Goal: Task Accomplishment & Management: Manage account settings

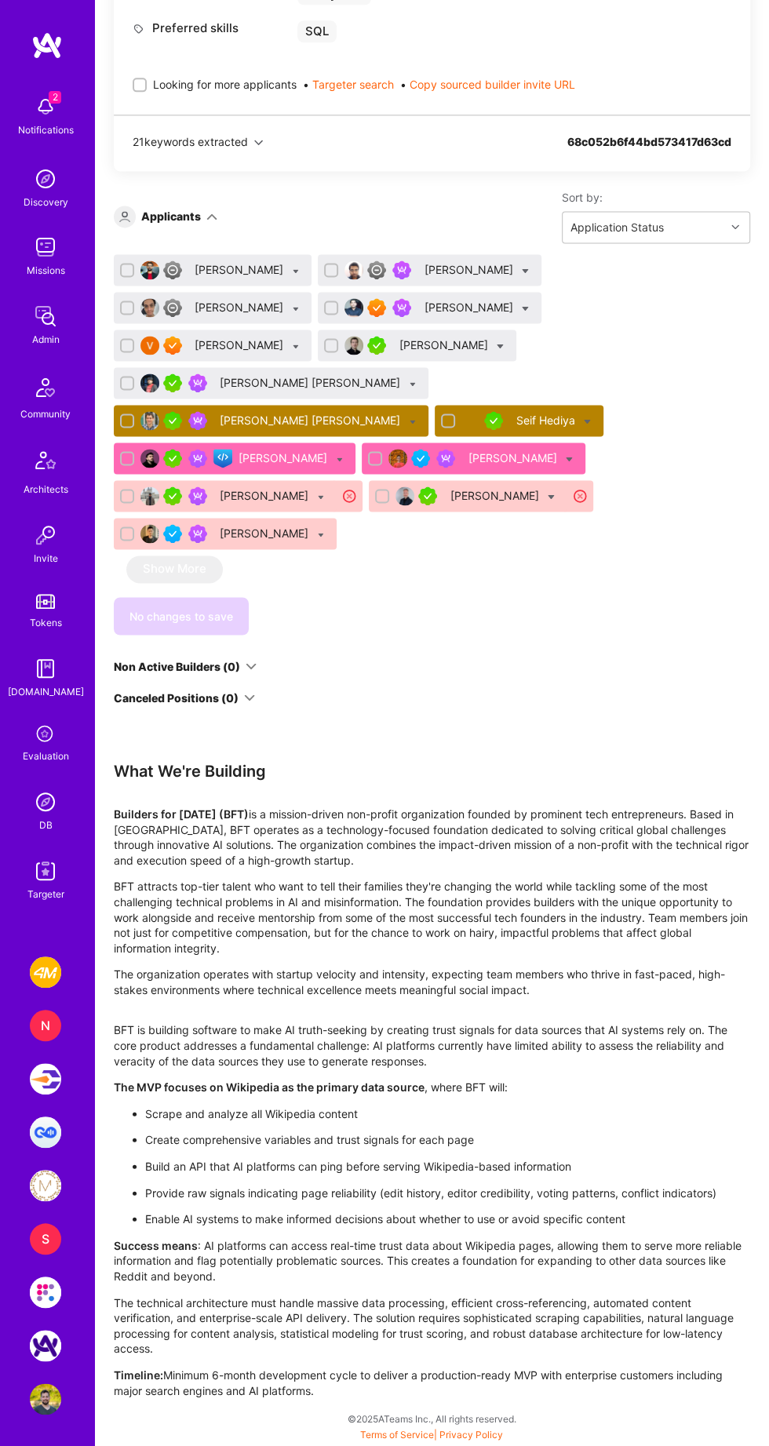
scroll to position [4897, 0]
click at [53, 795] on img at bounding box center [45, 801] width 31 height 31
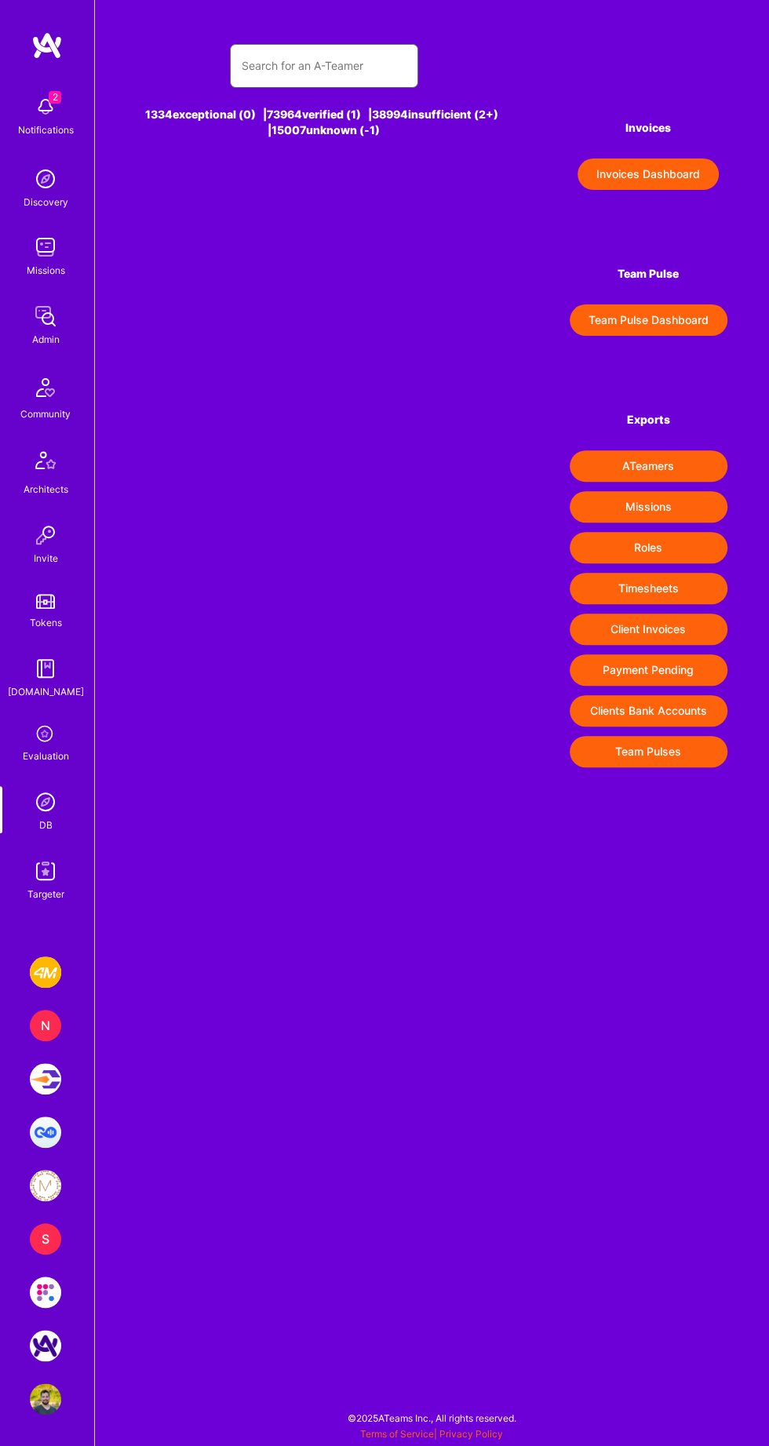
click at [340, 66] on input "text" at bounding box center [324, 66] width 165 height 38
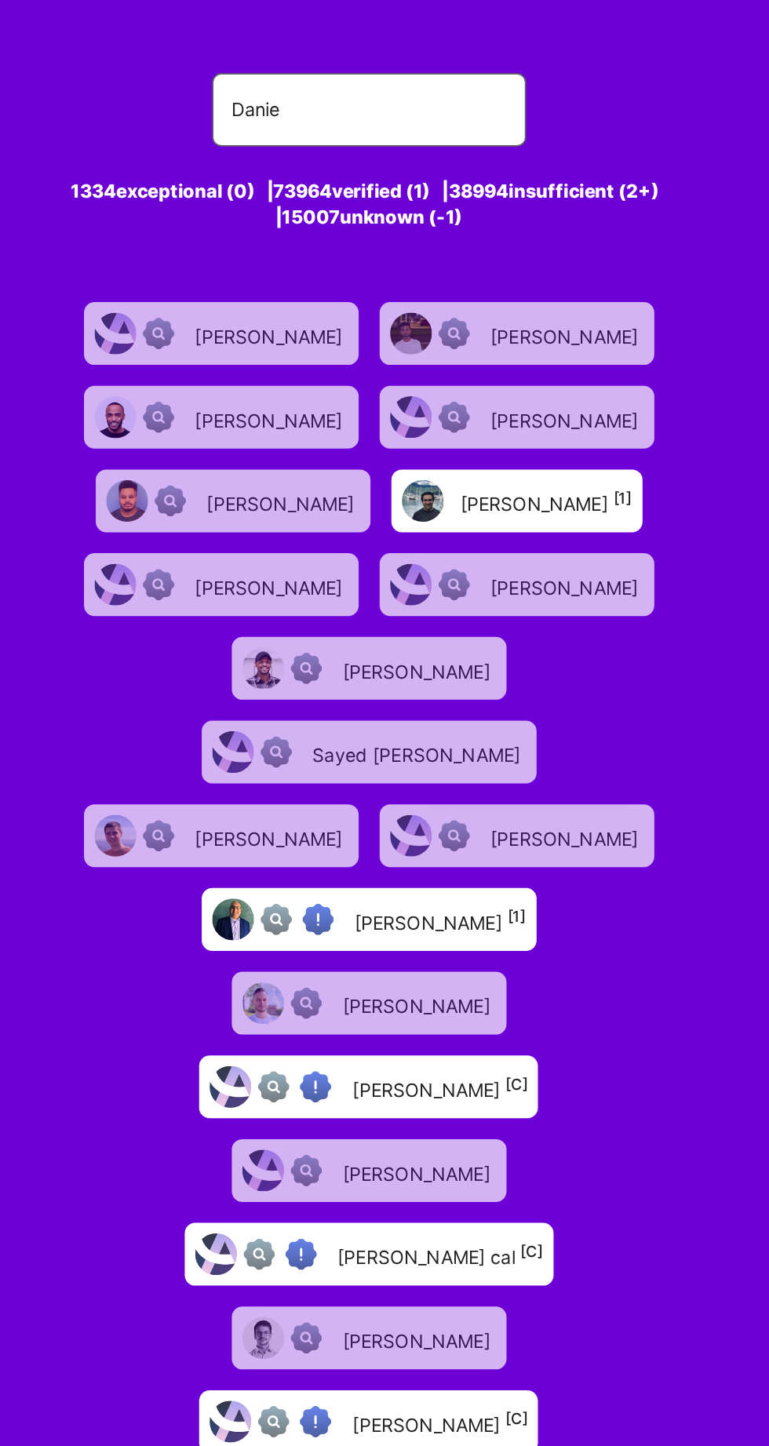
type input "[PERSON_NAME]"
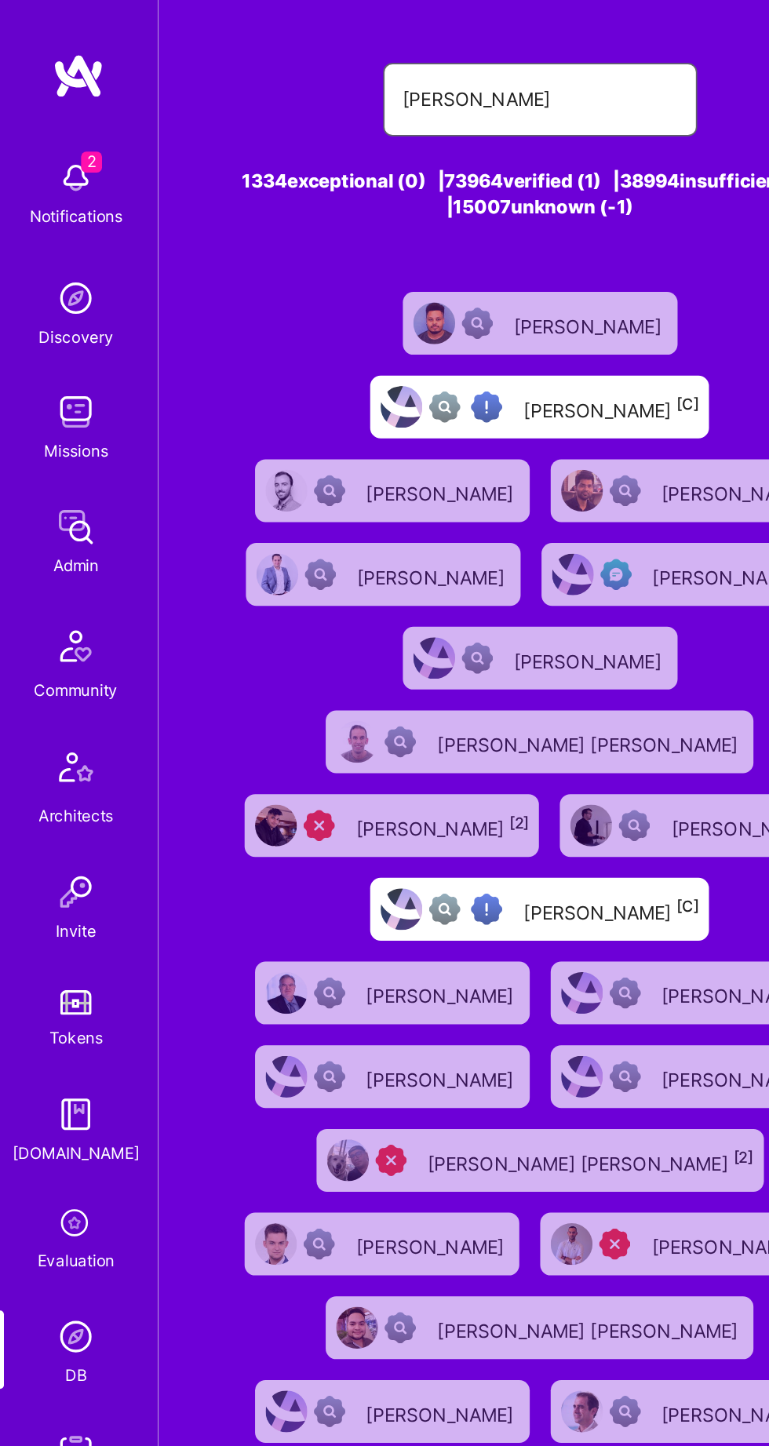
scroll to position [4, 0]
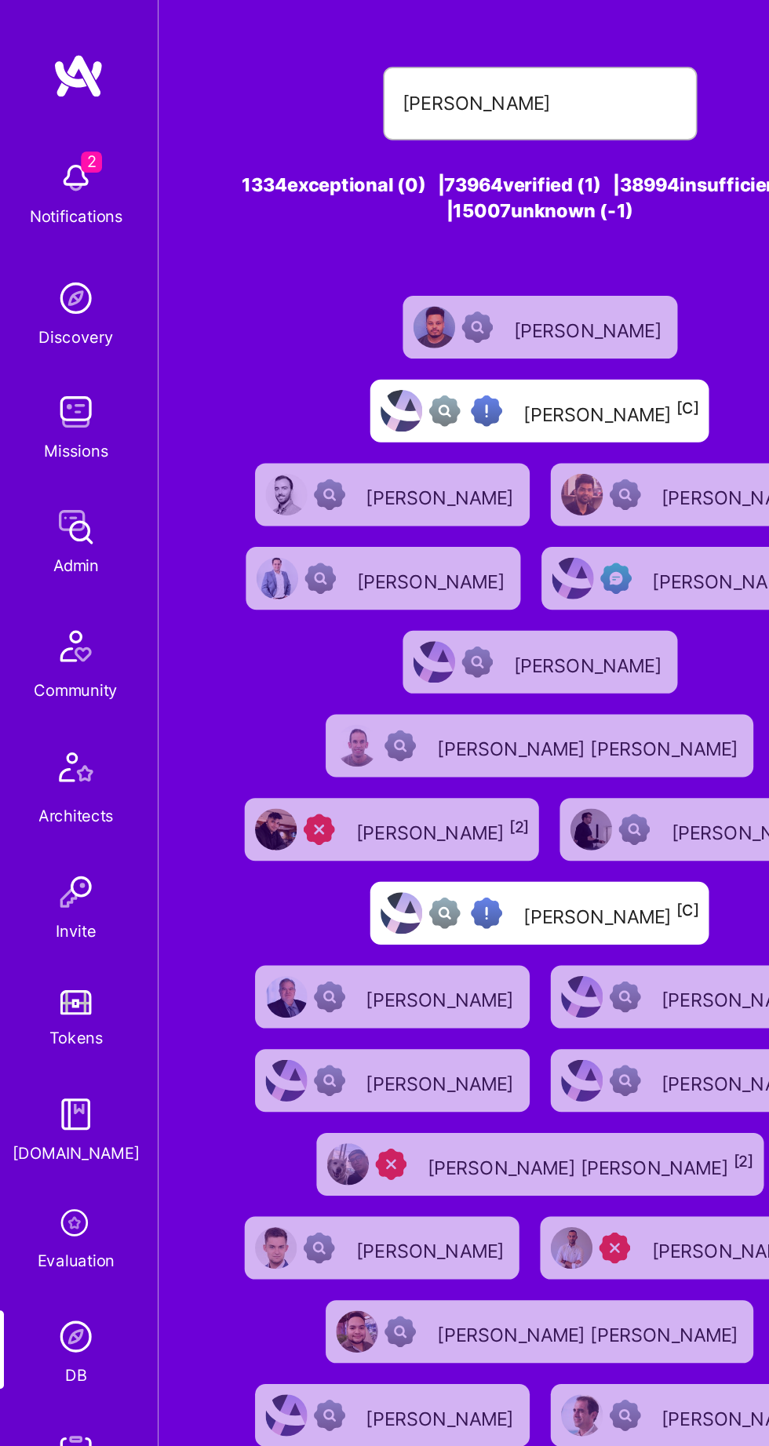
click at [52, 264] on div "Missions" at bounding box center [46, 271] width 38 height 16
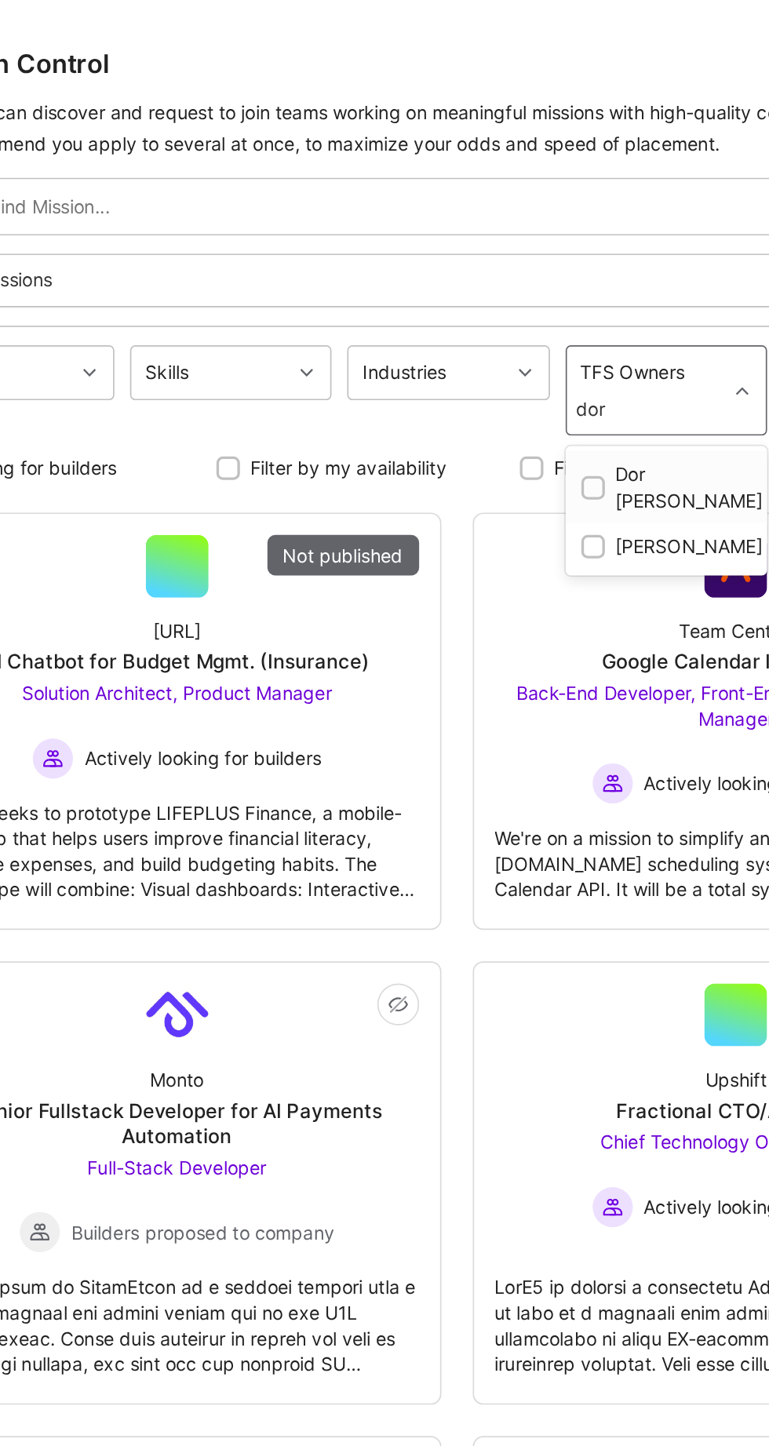
click at [558, 320] on div "[PERSON_NAME]" at bounding box center [558, 328] width 102 height 16
type input "dor"
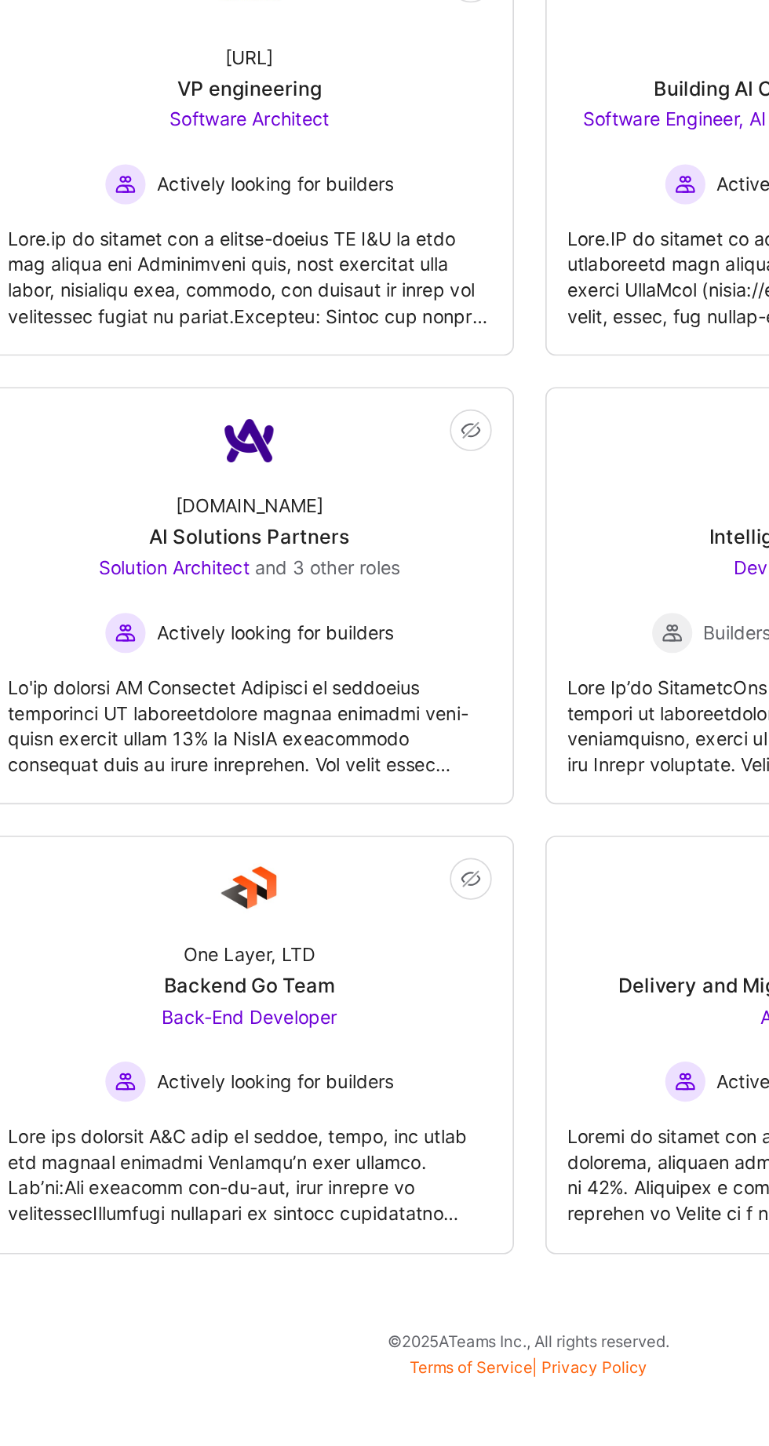
click at [517, 1022] on div at bounding box center [600, 1043] width 290 height 74
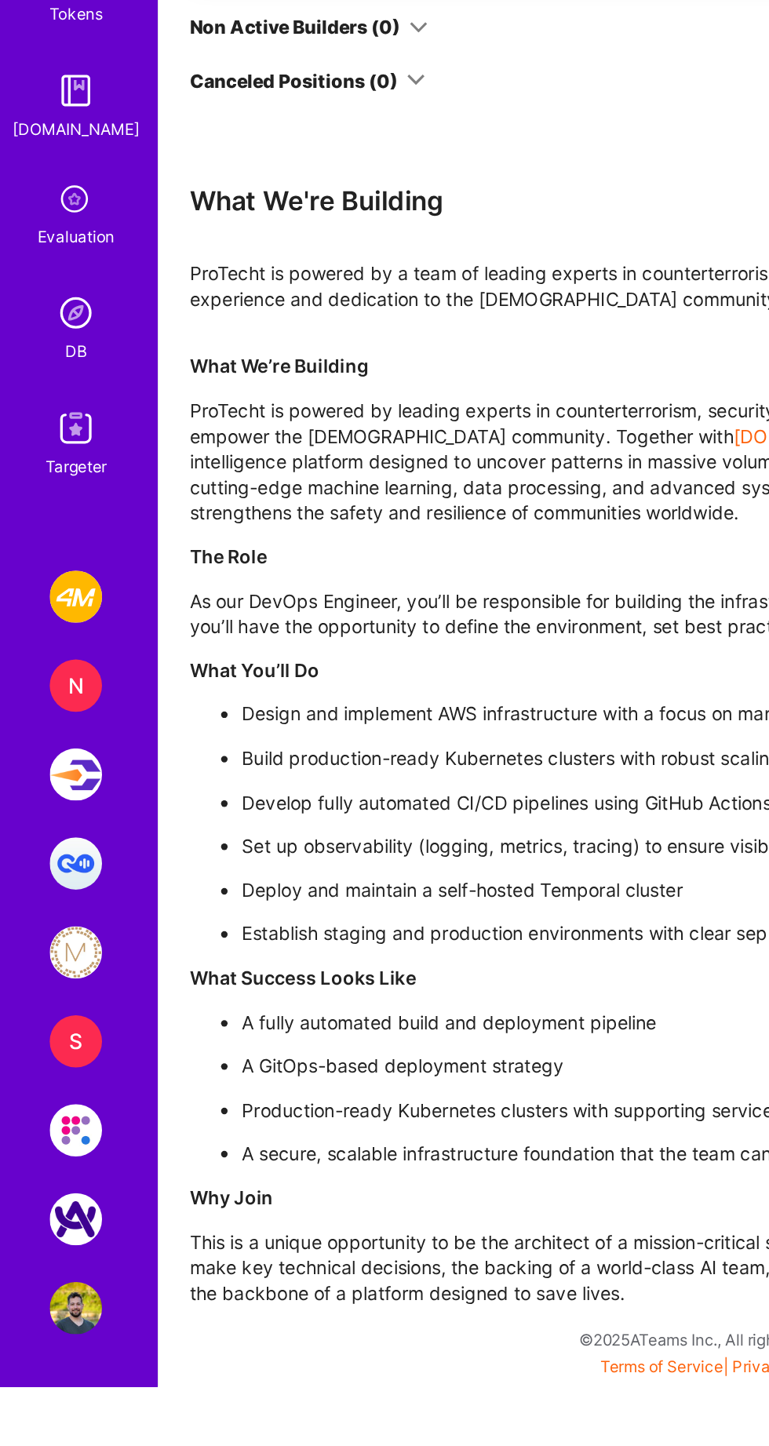
scroll to position [1848, 0]
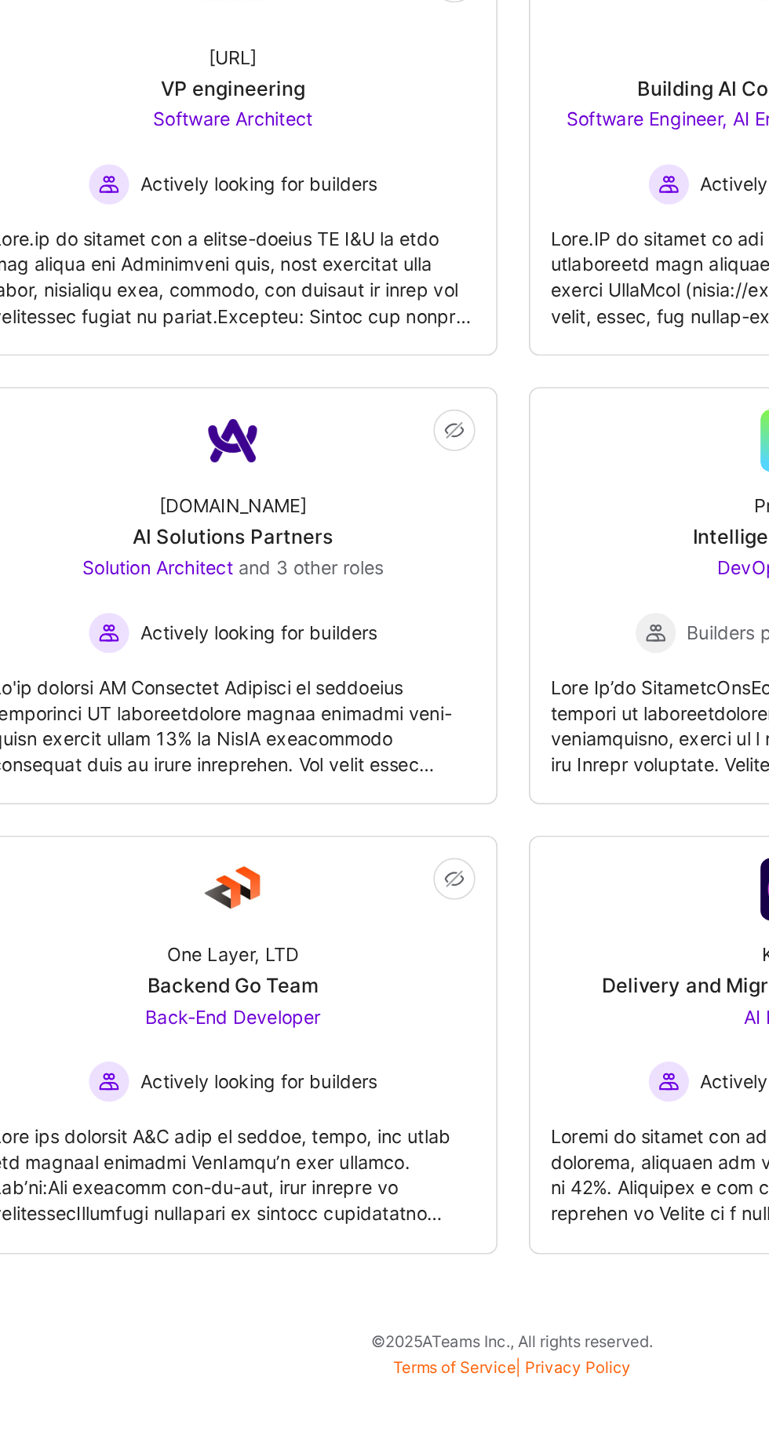
click at [328, 1275] on div at bounding box center [264, 1312] width 290 height 74
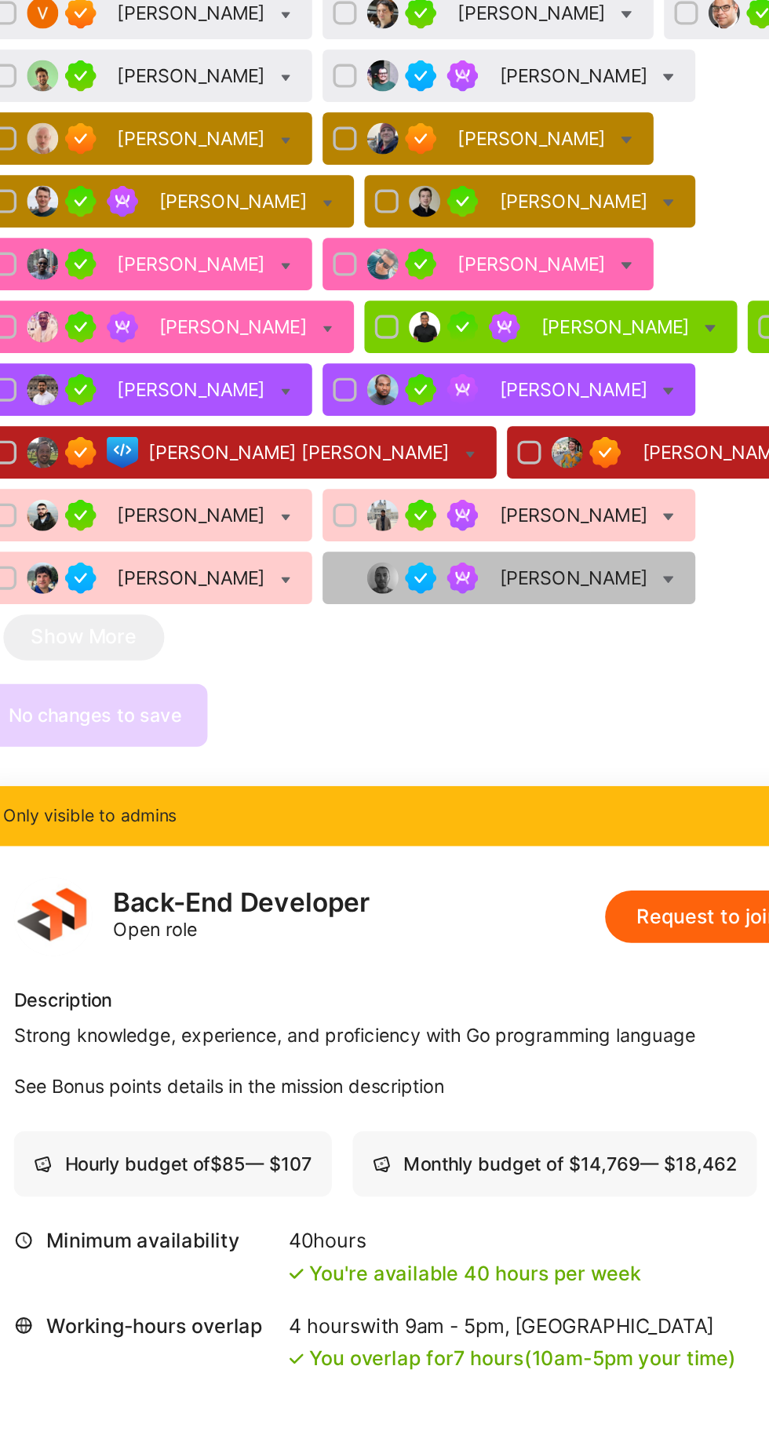
scroll to position [903, 0]
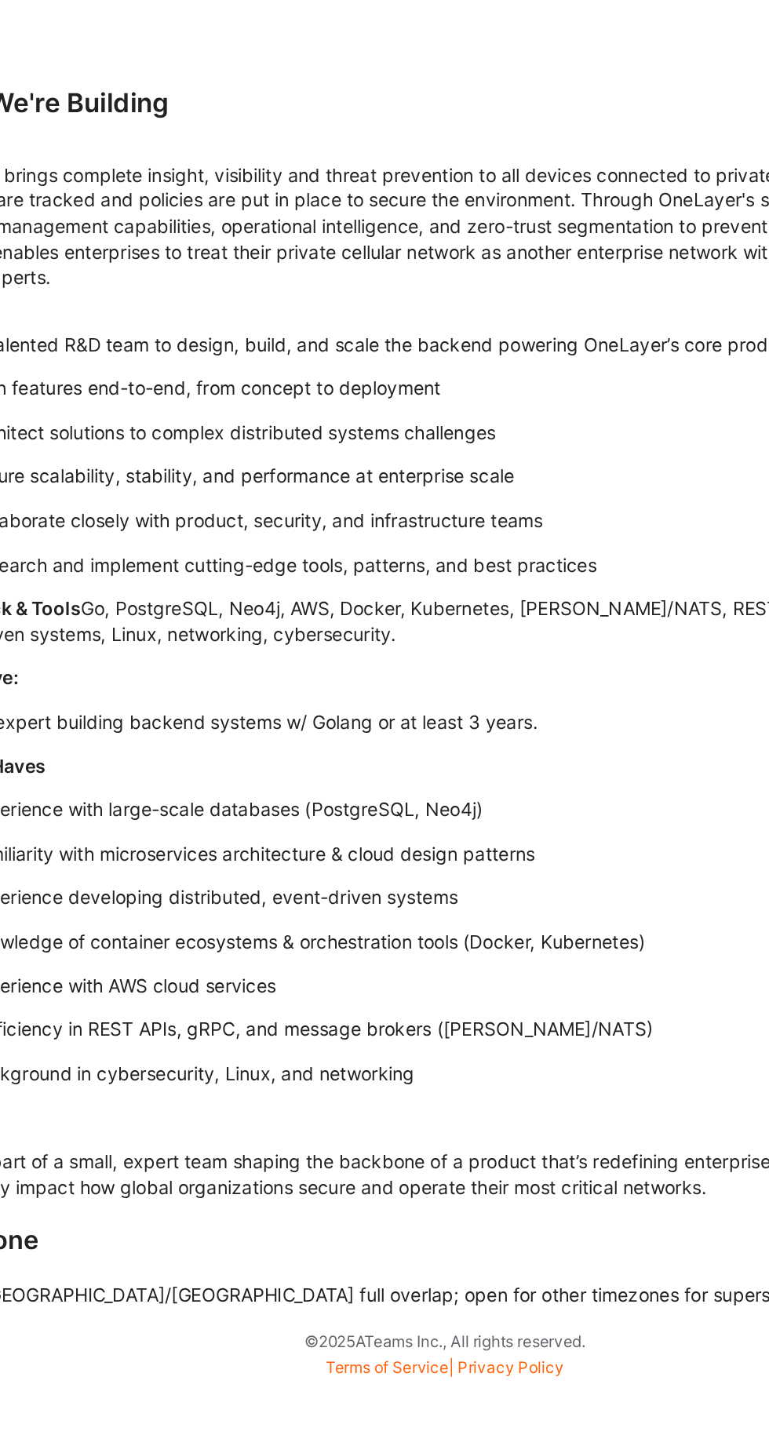
click at [467, 1054] on p "An expert building backend systems w/ Golang or at least 3 years." at bounding box center [447, 1046] width 605 height 16
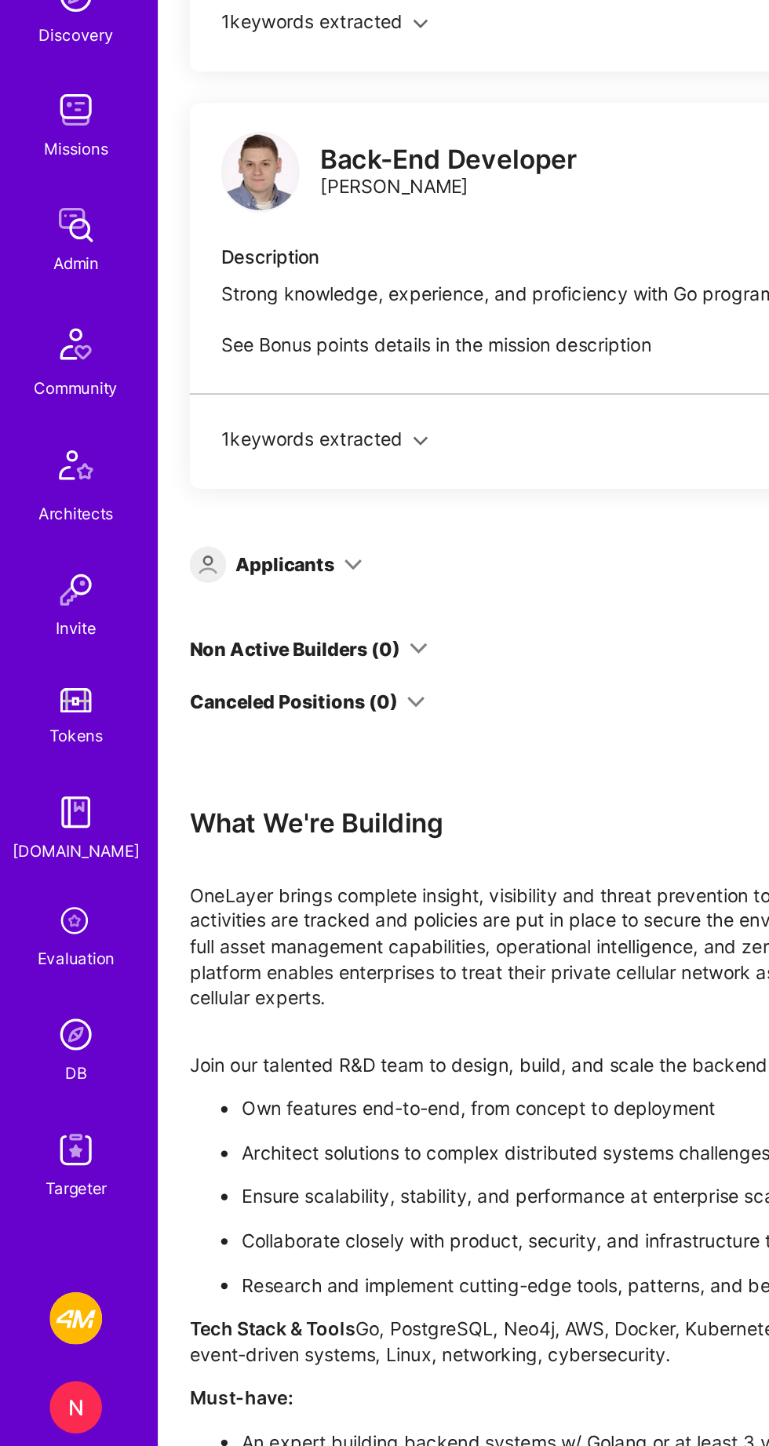
scroll to position [2855, 0]
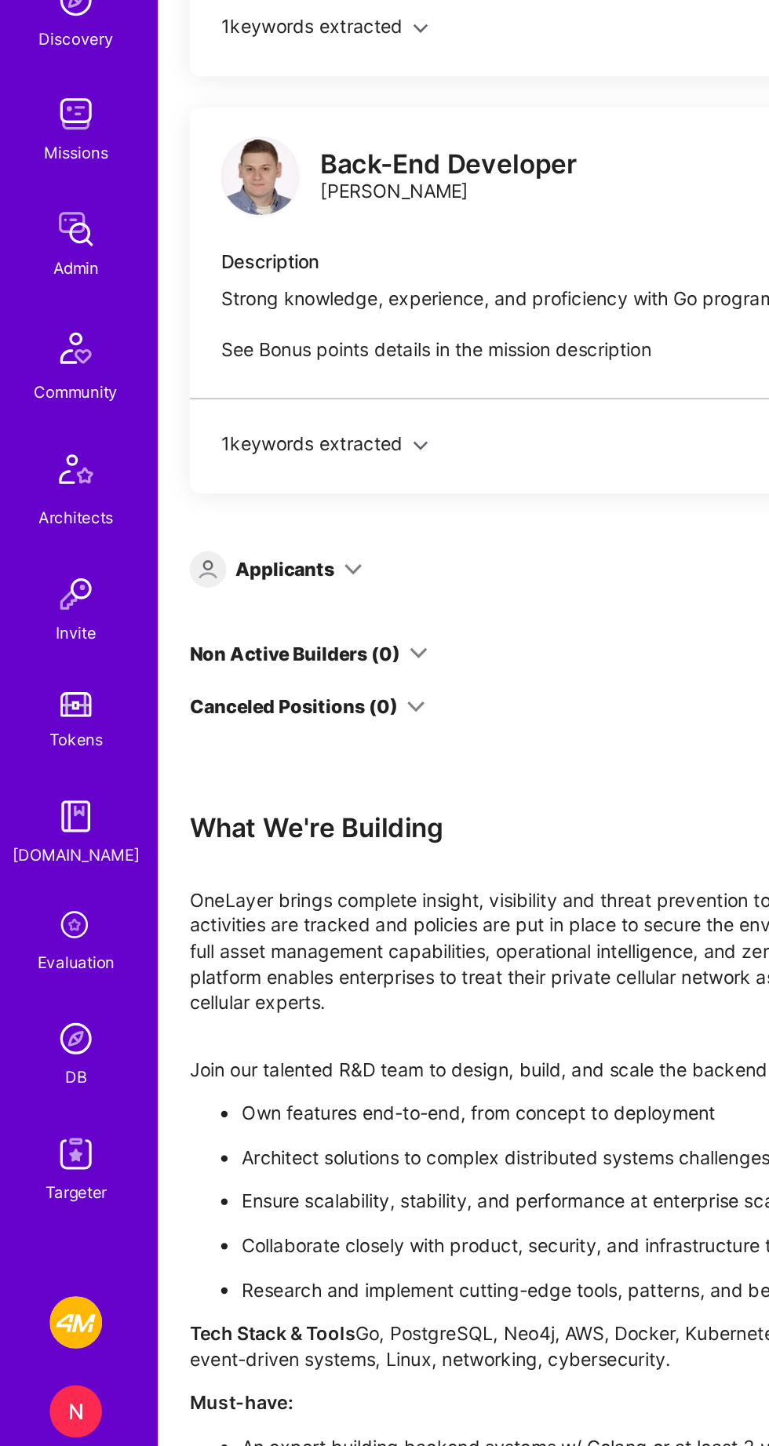
click at [57, 876] on img at bounding box center [45, 870] width 31 height 31
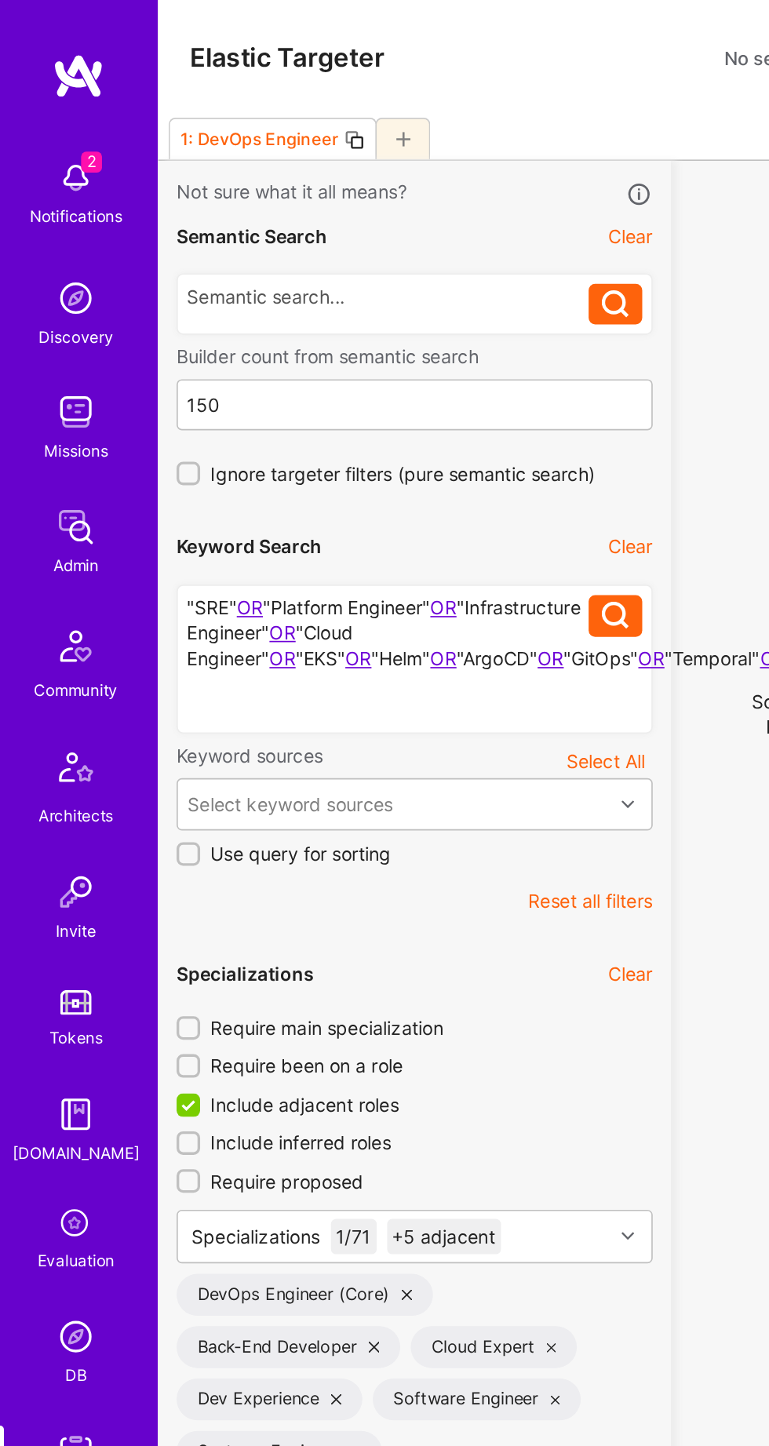
click at [359, 535] on button "Reset all filters" at bounding box center [354, 541] width 75 height 16
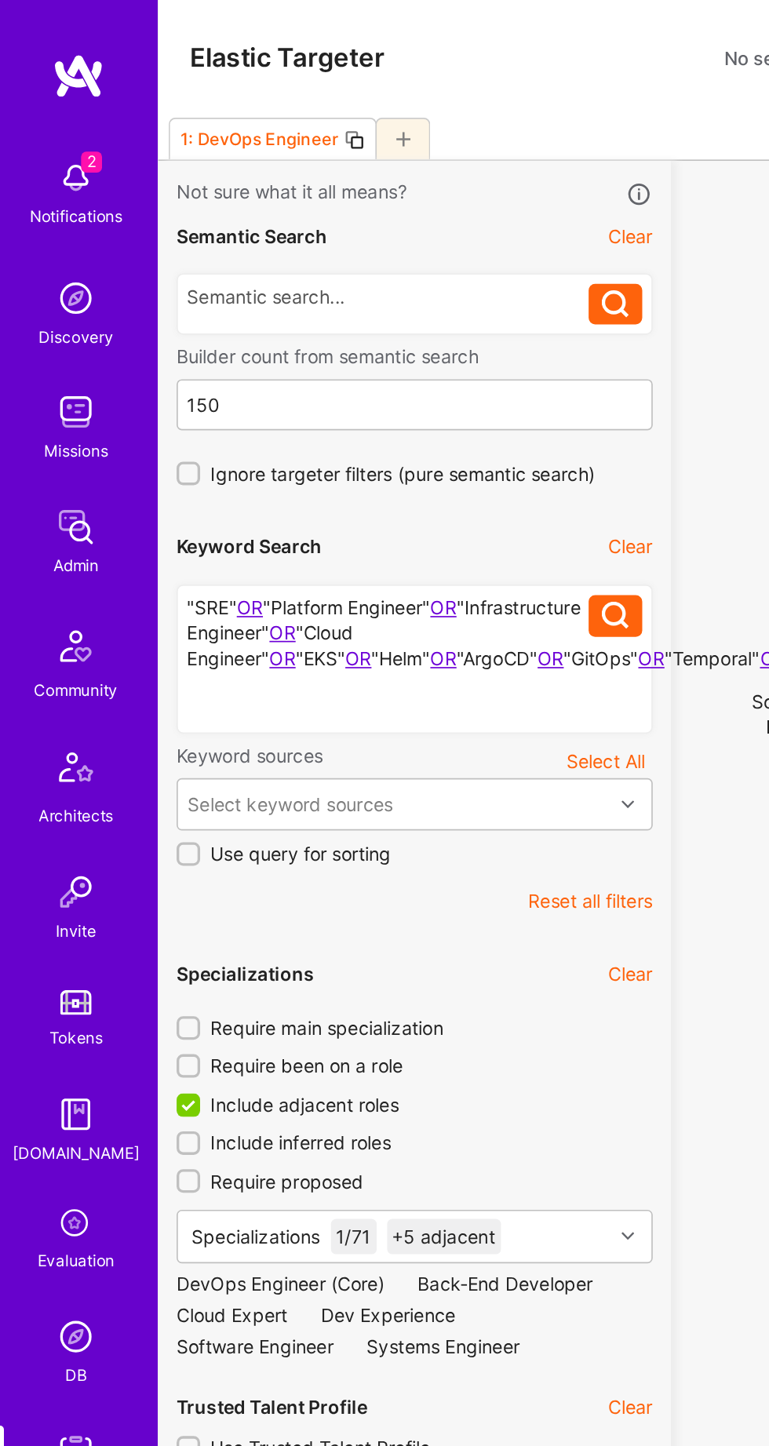
checkbox input "false"
type input "[DATE]"
checkbox input "false"
type input "0"
checkbox input "false"
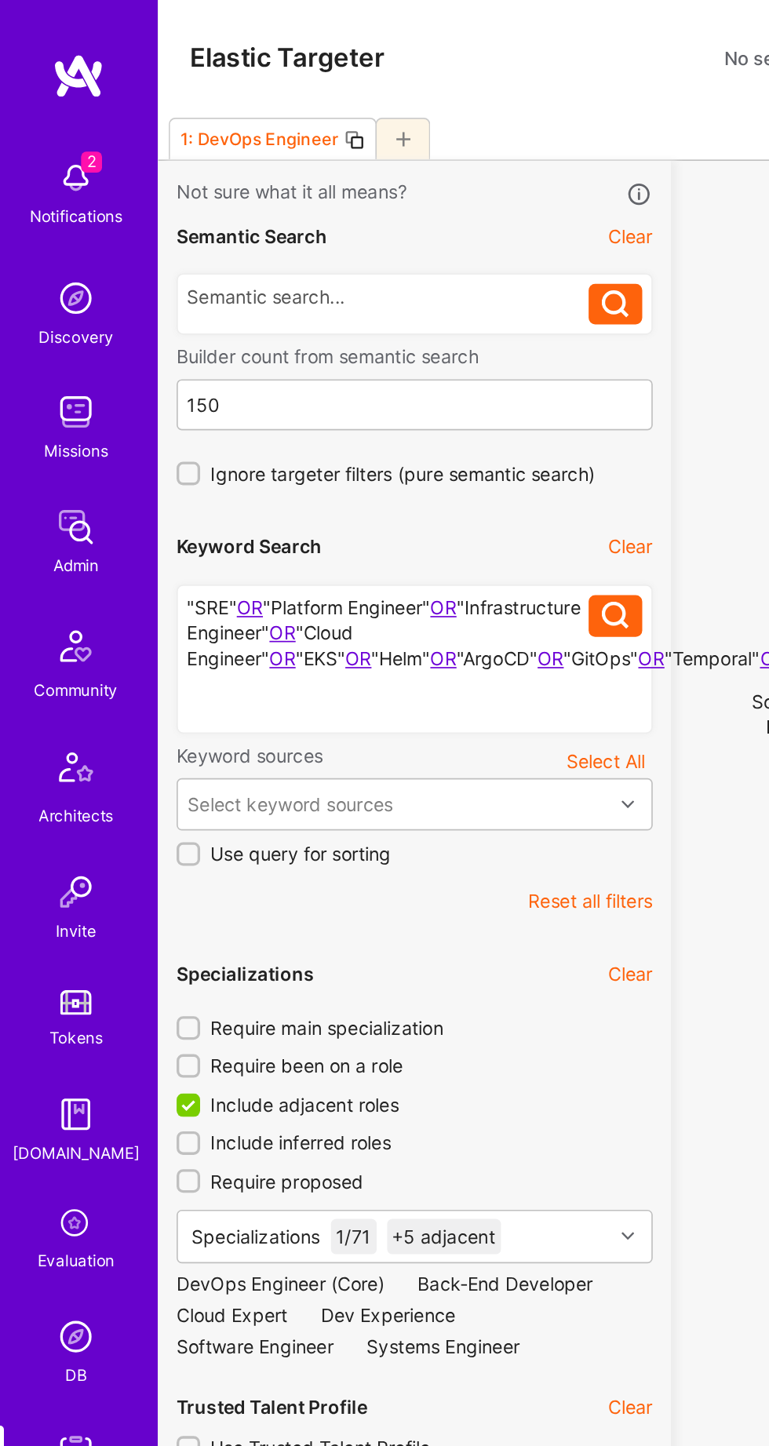
checkbox input "false"
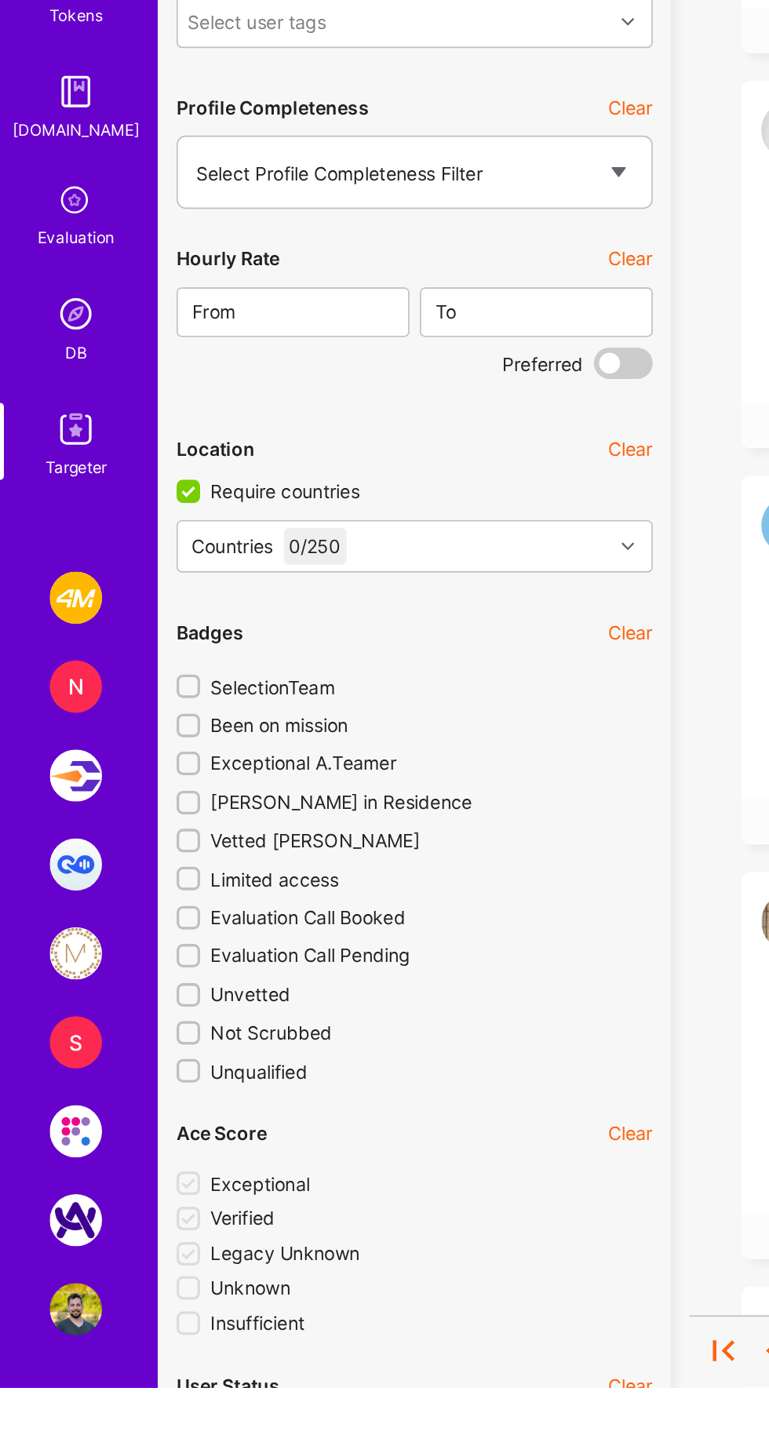
scroll to position [1706, 0]
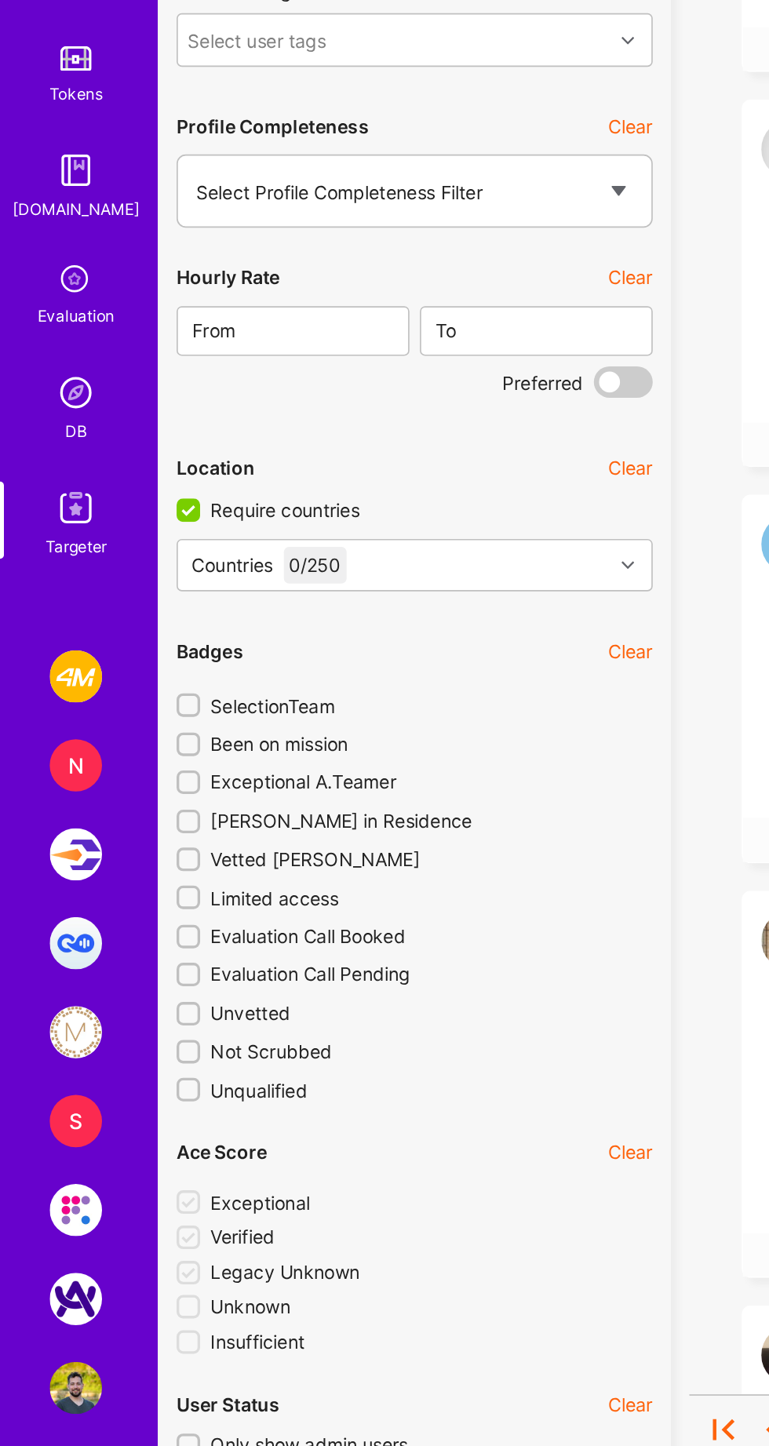
click at [177, 1010] on span "Been on mission" at bounding box center [167, 1013] width 82 height 16
click at [120, 1010] on input "Been on mission" at bounding box center [114, 1013] width 11 height 11
checkbox input "true"
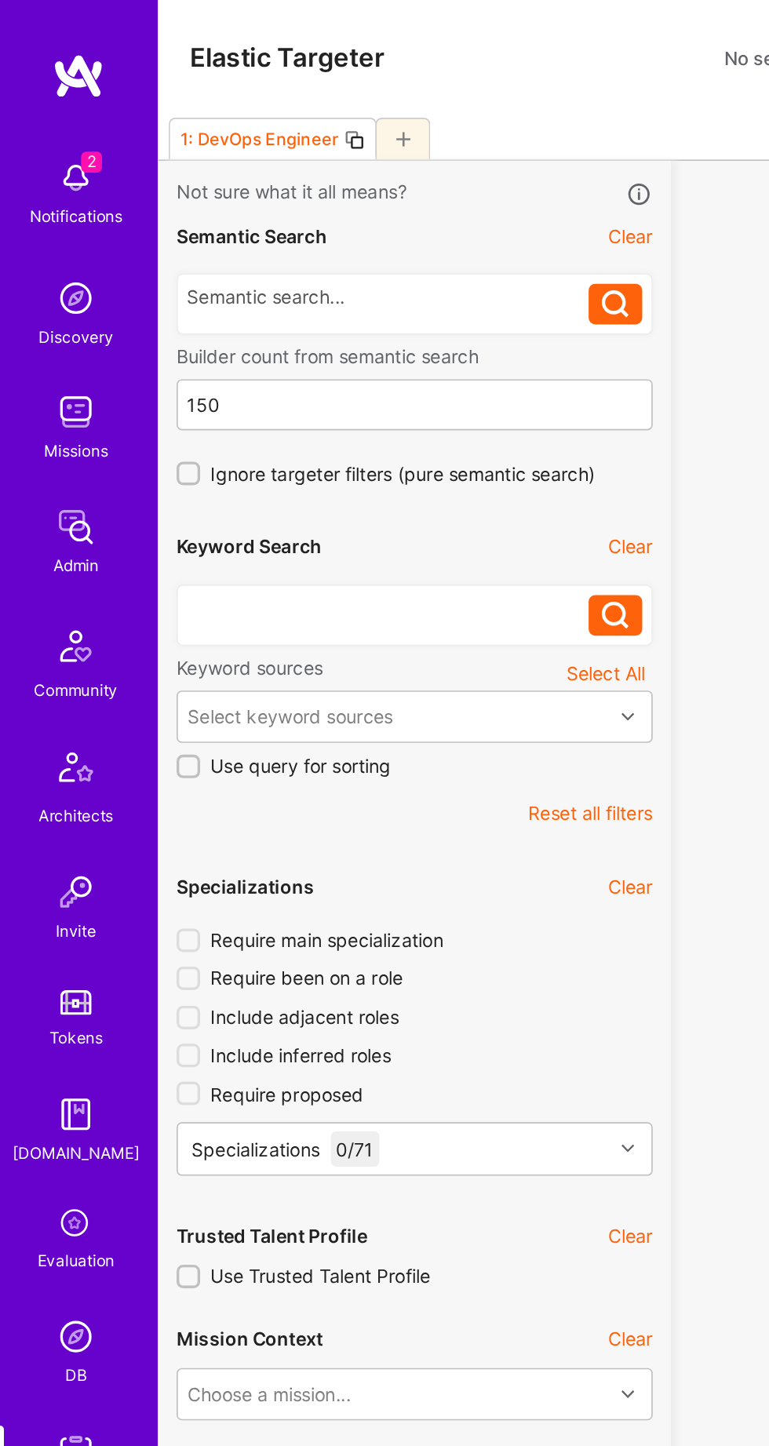
click at [254, 366] on div at bounding box center [232, 365] width 241 height 16
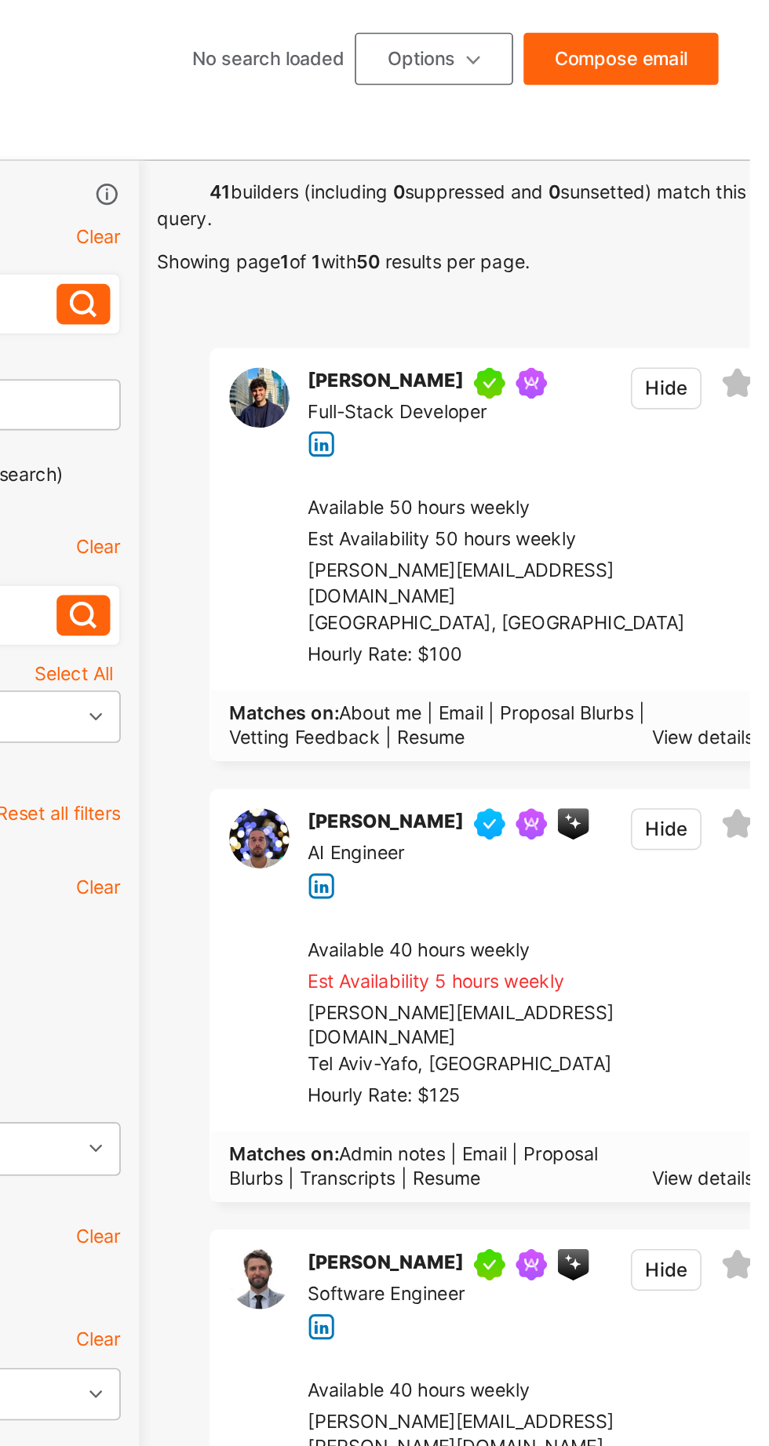
click at [768, 359] on div at bounding box center [771, 349] width 0 height 106
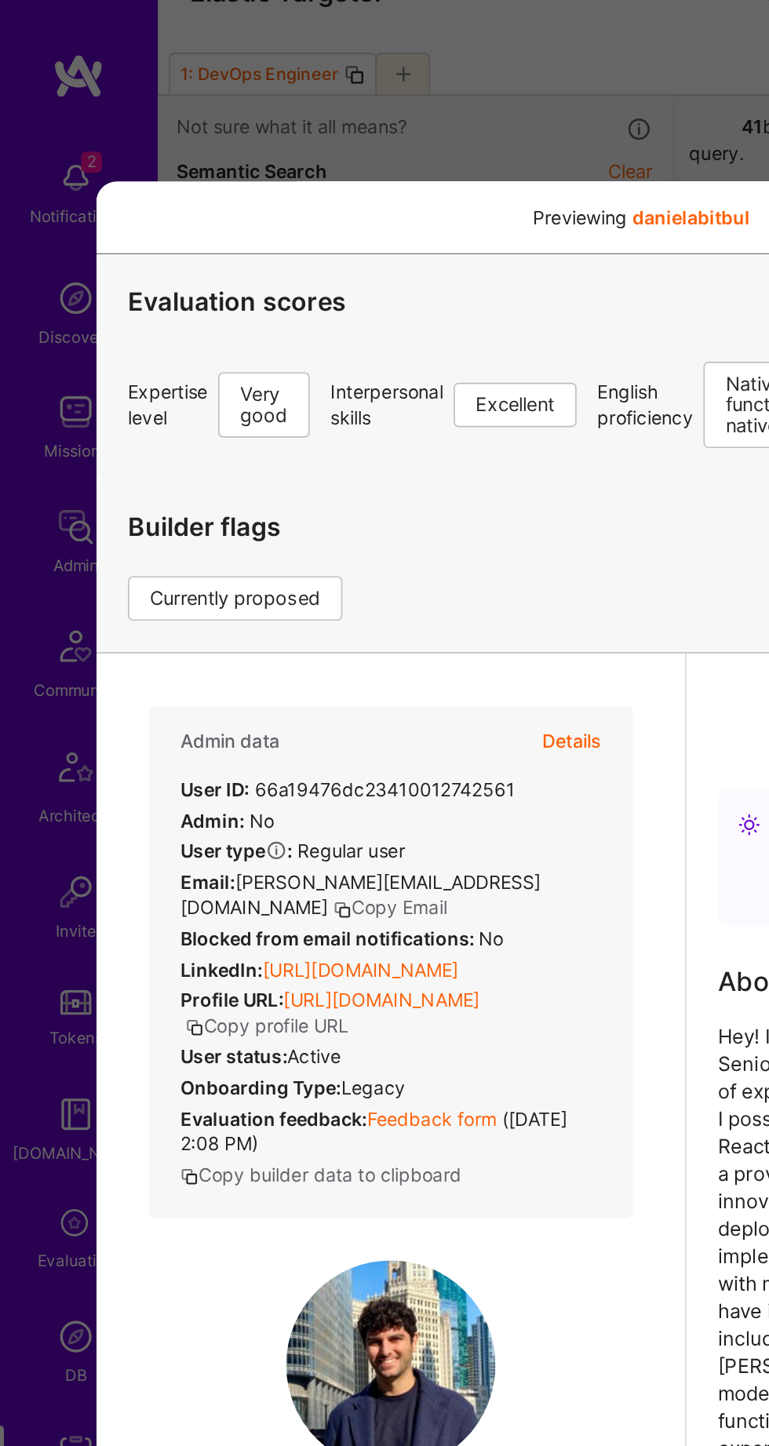
scroll to position [1706, 0]
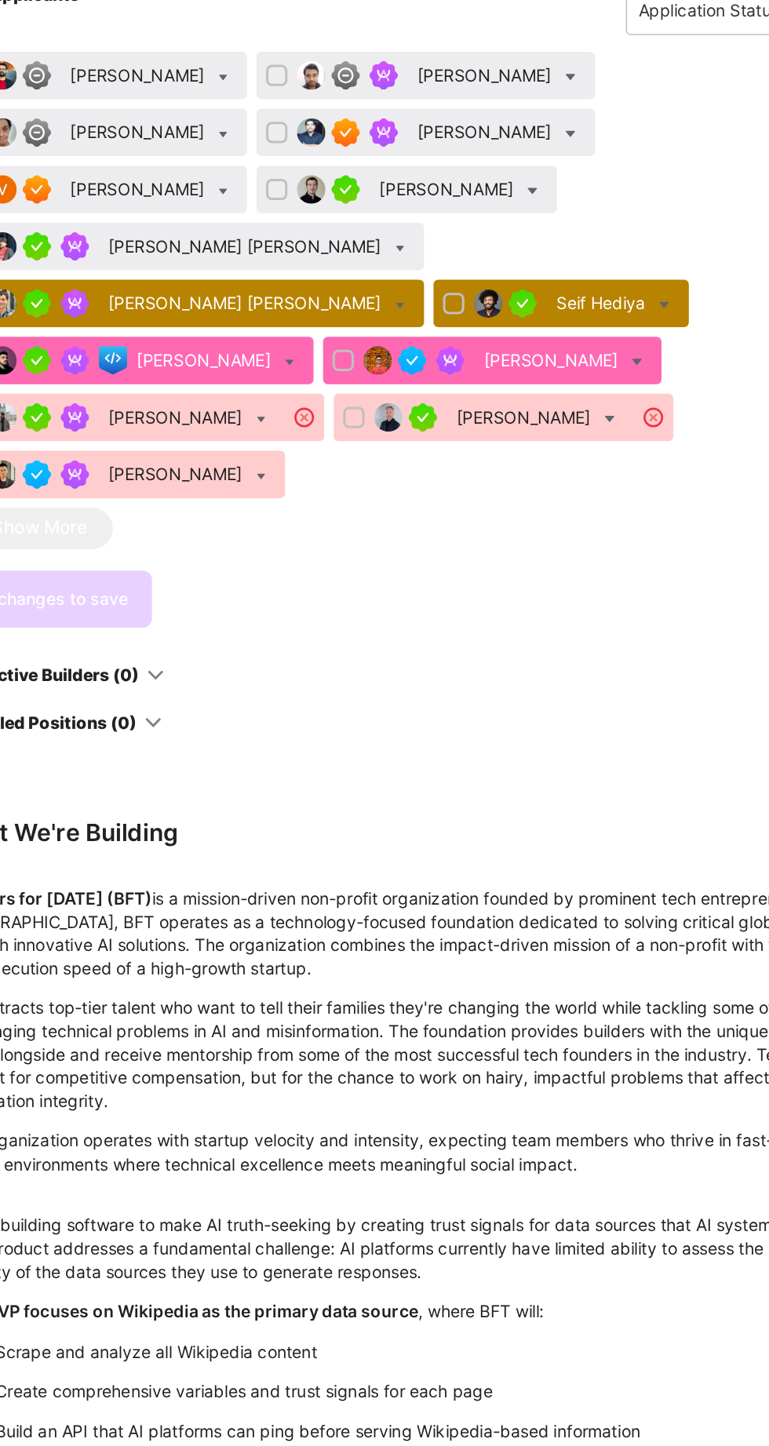
scroll to position [4777, 0]
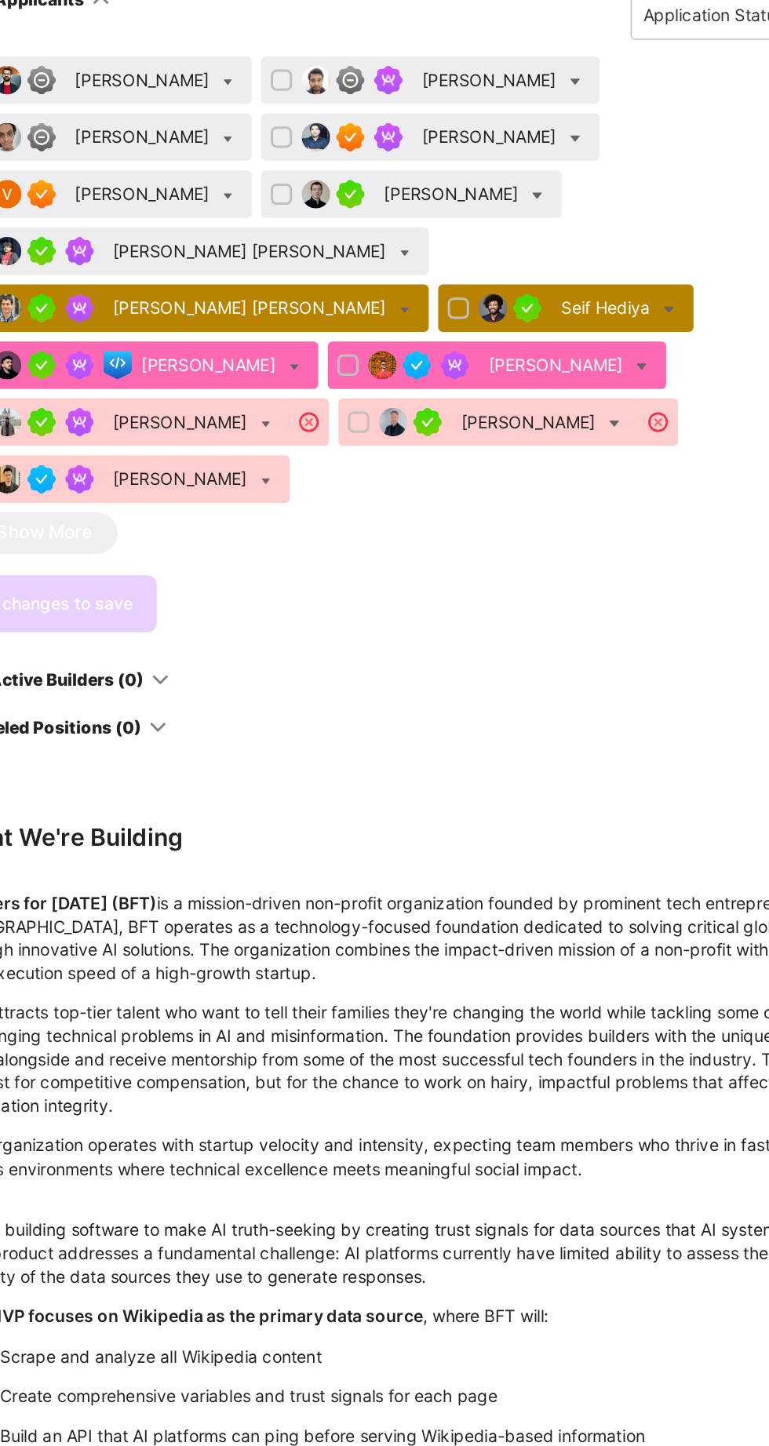
click at [286, 353] on div "[PERSON_NAME]" at bounding box center [241, 345] width 92 height 16
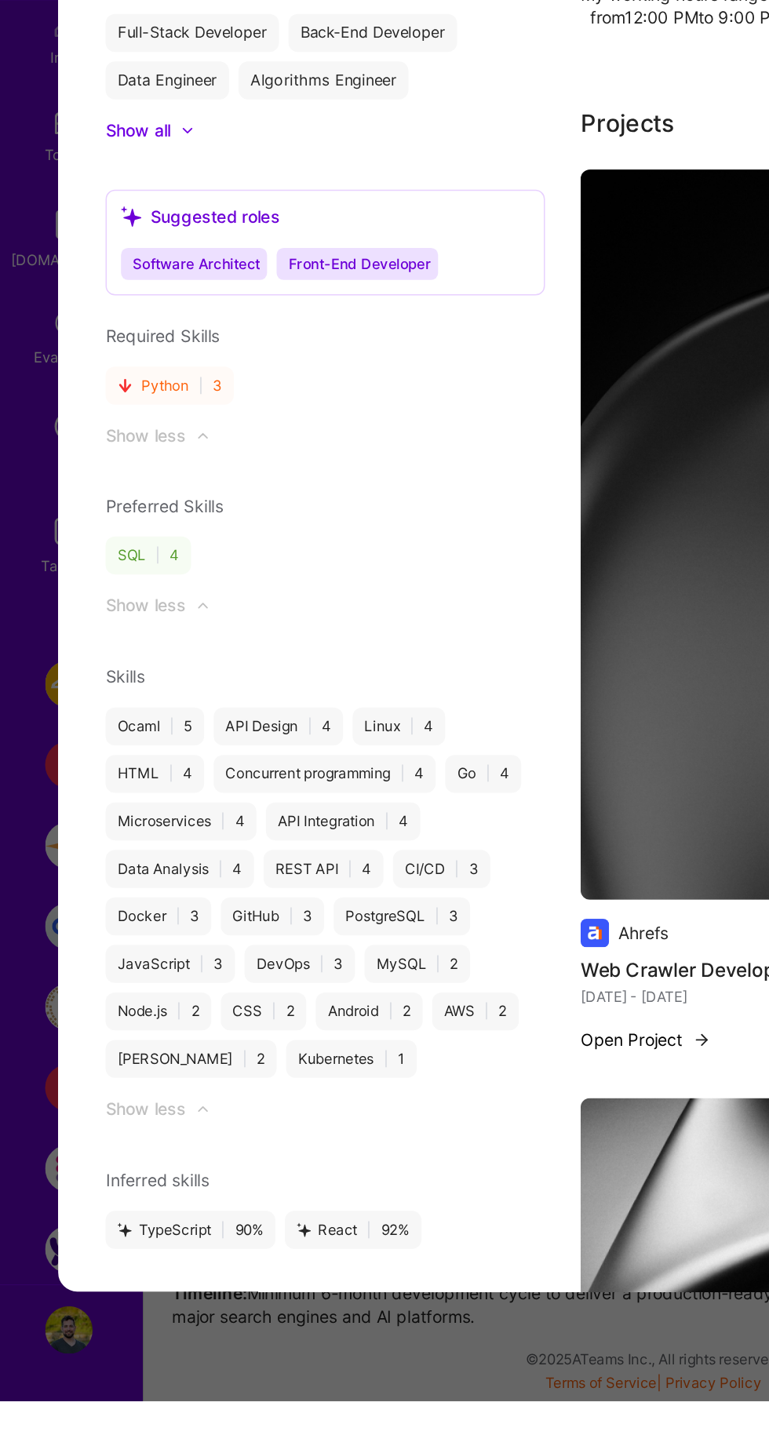
scroll to position [1122, 0]
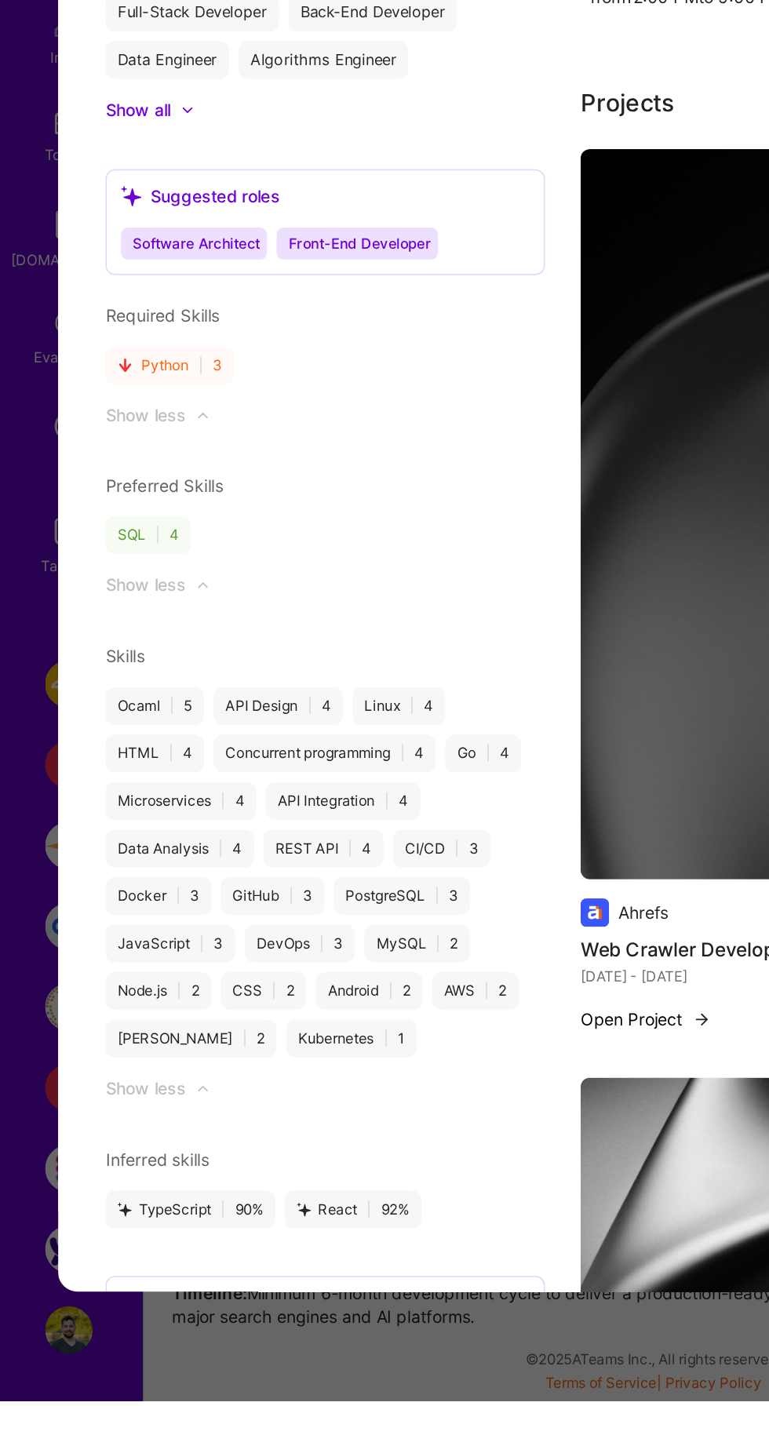
click at [163, 1445] on div "Application 5 of 14 Evaluation scores Expertise level Superstar Interpersonal s…" at bounding box center [384, 723] width 769 height 1446
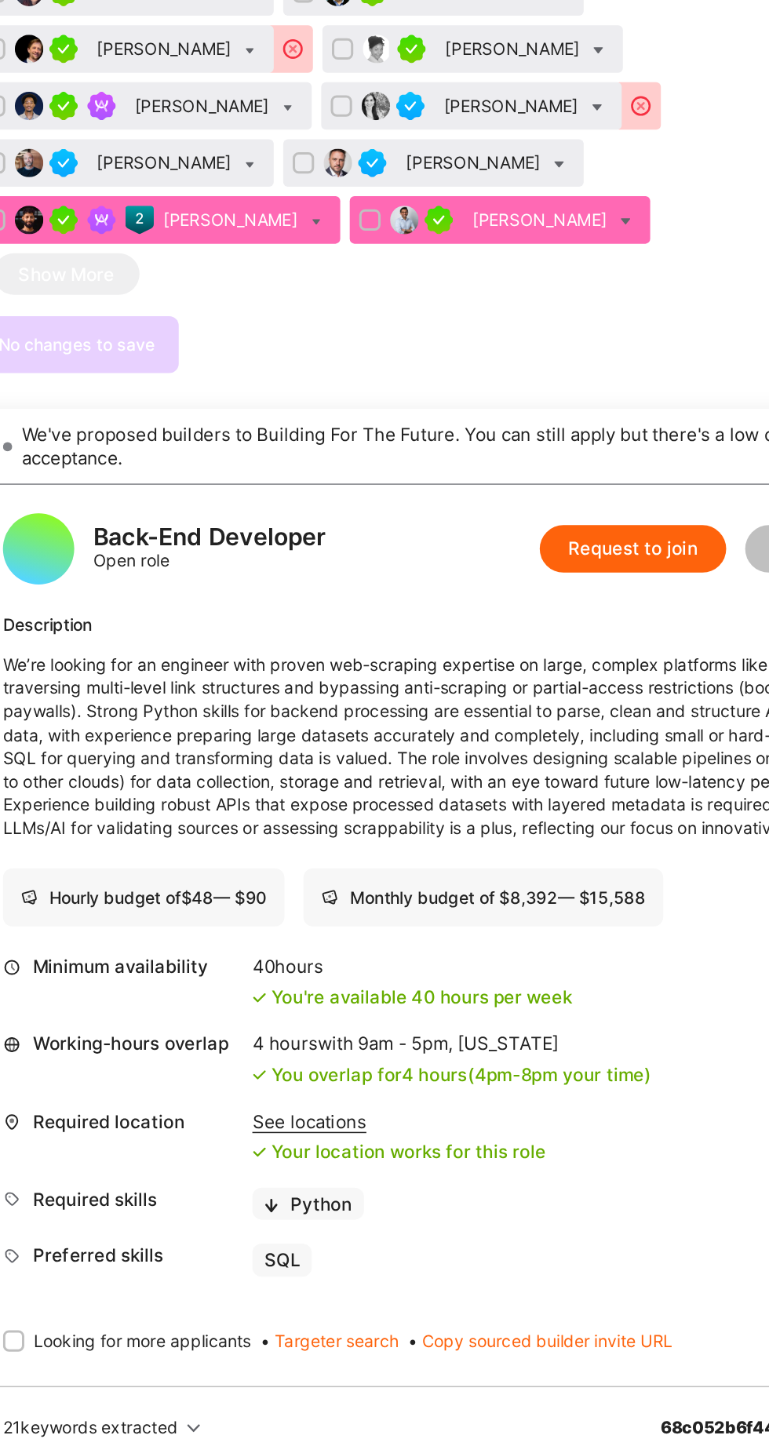
scroll to position [3705, 0]
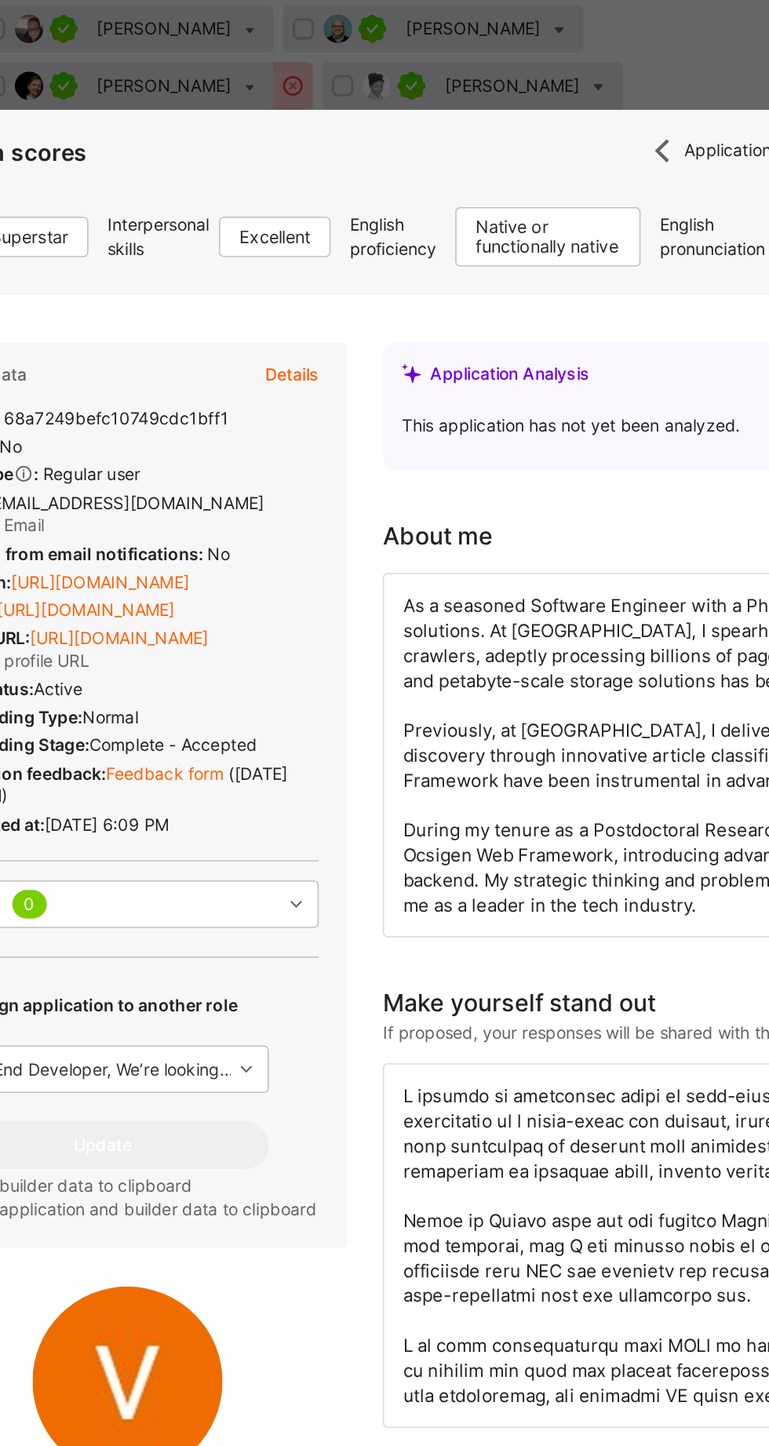
scroll to position [4886, 0]
